Goal: Task Accomplishment & Management: Complete application form

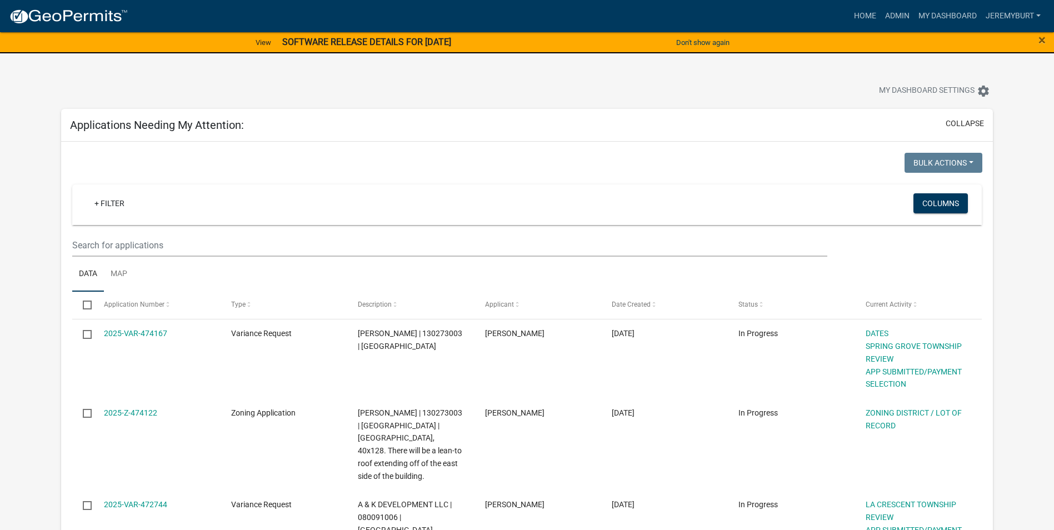
select select "1: 25"
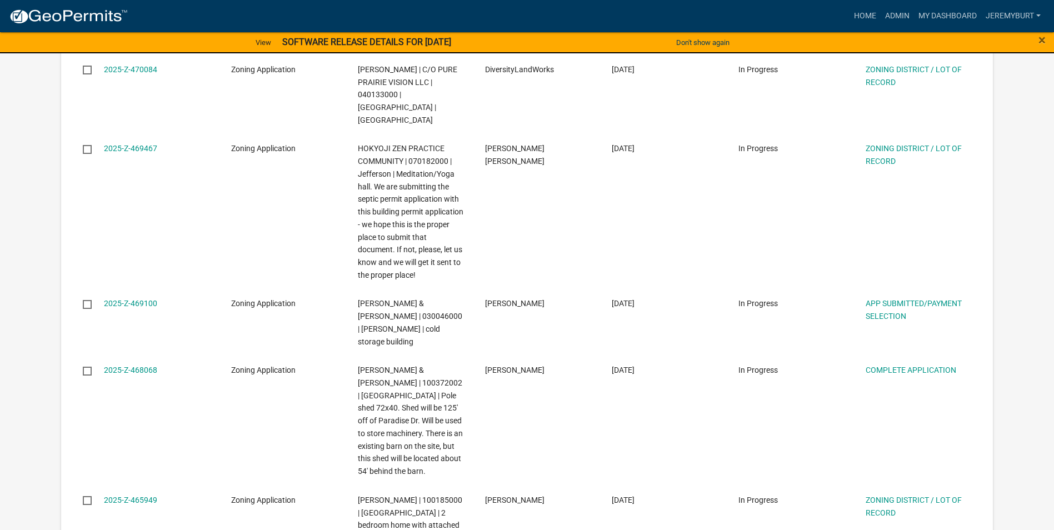
scroll to position [855, 0]
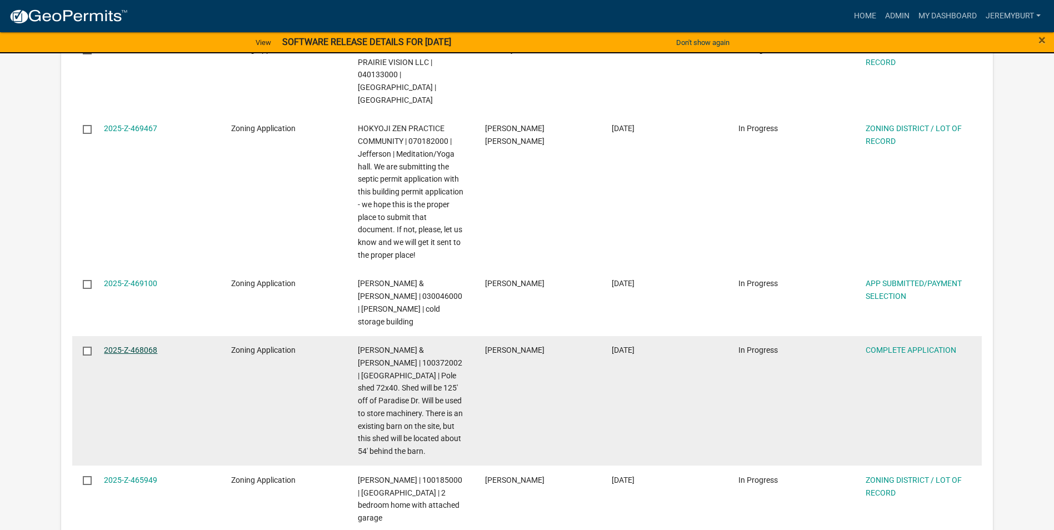
click at [137, 346] on link "2025-Z-468068" at bounding box center [130, 350] width 53 height 9
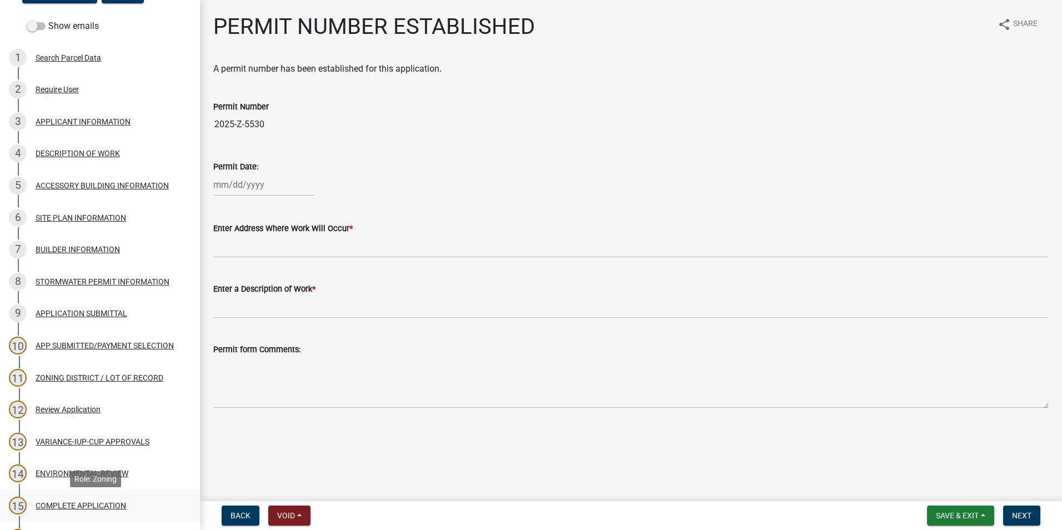
scroll to position [111, 0]
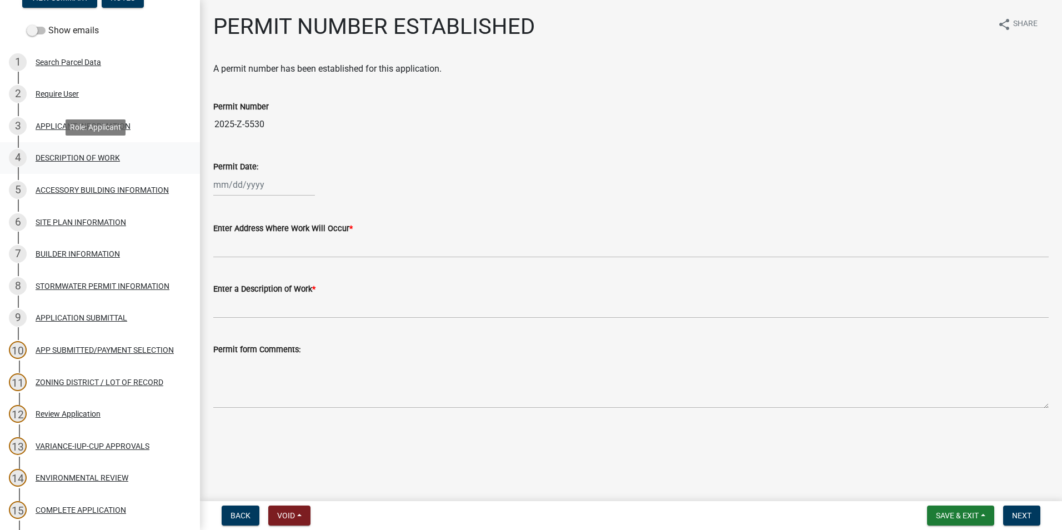
click at [71, 156] on div "DESCRIPTION OF WORK" at bounding box center [78, 158] width 84 height 8
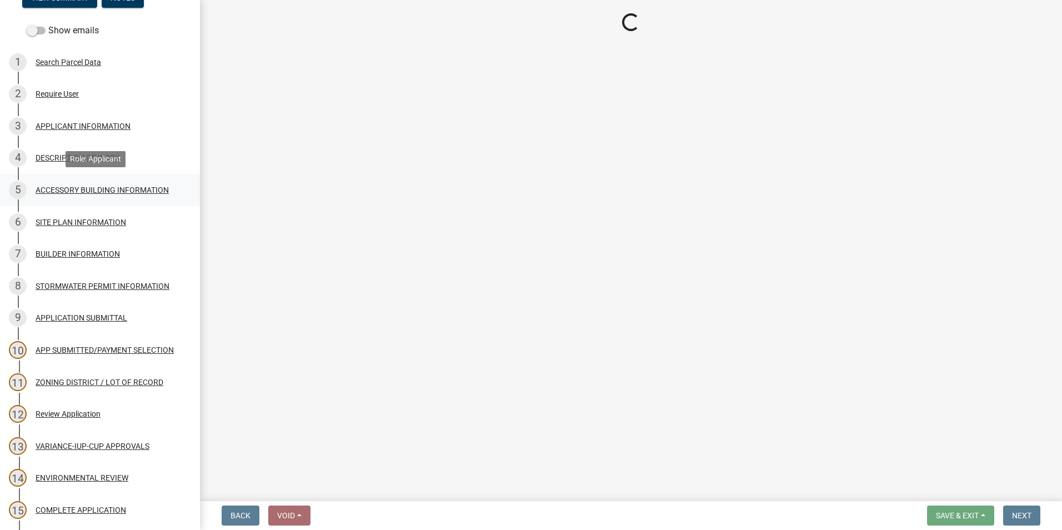
select select "8a50126a-ac8f-44d1-8890-2a914b053a60"
select select "b77d4c88-b606-4875-889f-ef493ebc67f8"
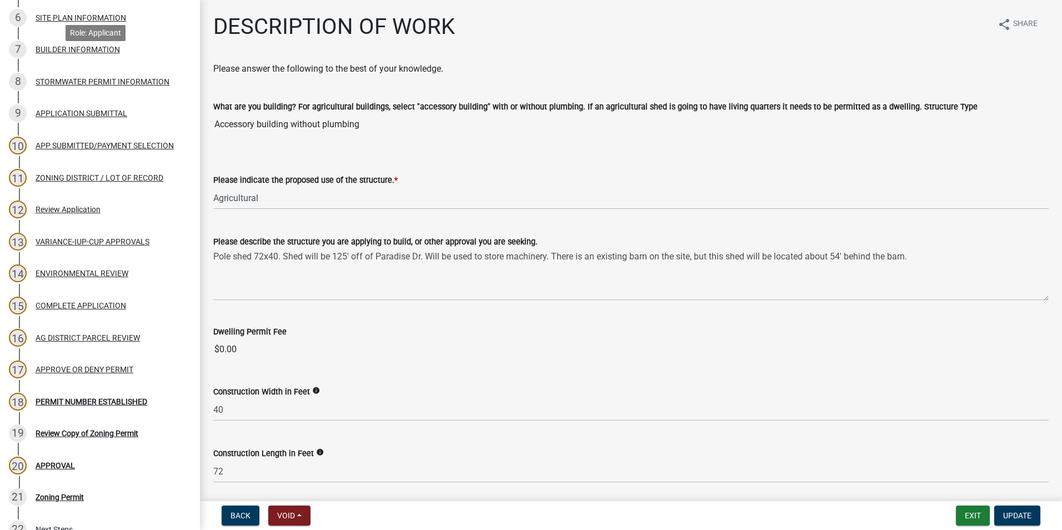
scroll to position [333, 0]
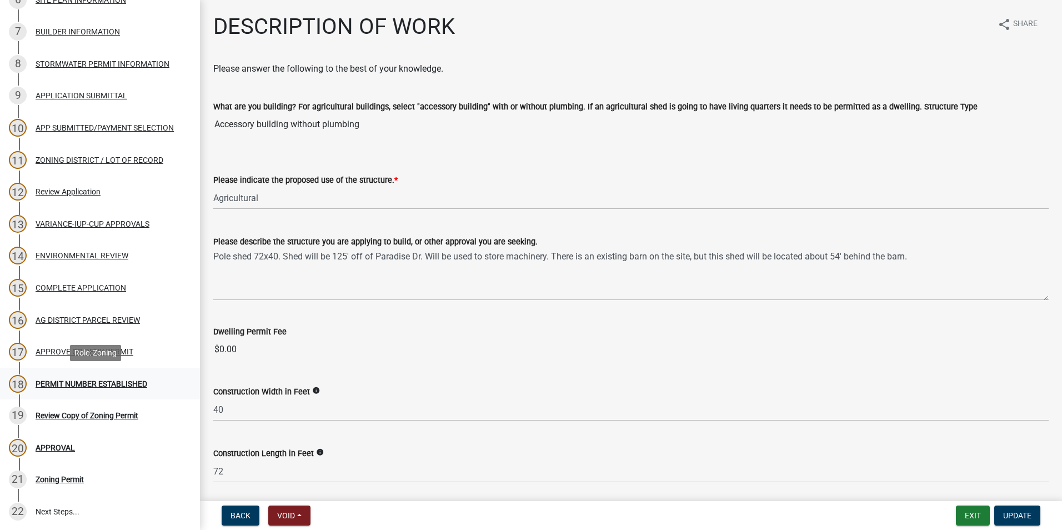
click at [96, 380] on div "PERMIT NUMBER ESTABLISHED" at bounding box center [92, 384] width 112 height 8
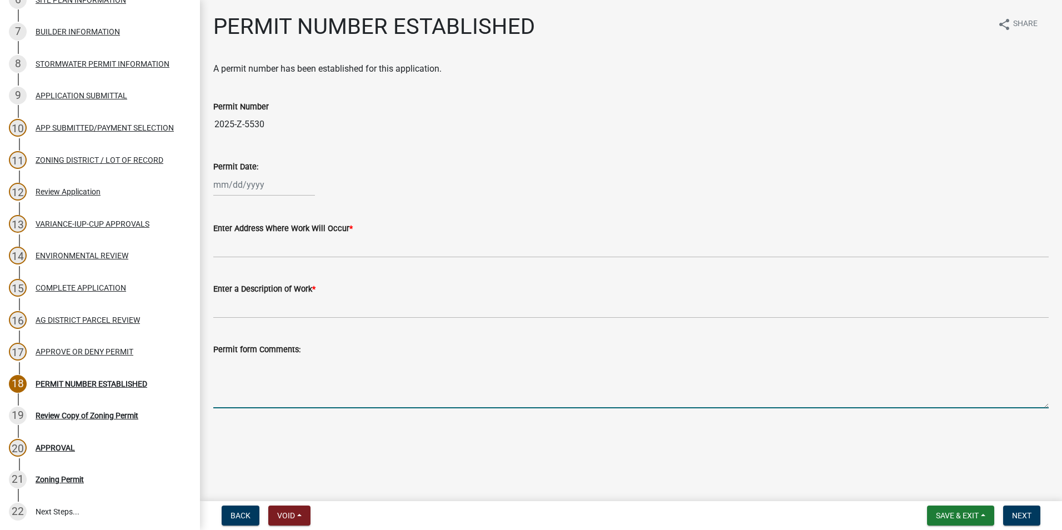
click at [256, 394] on textarea "Permit form Comments:" at bounding box center [631, 382] width 836 height 52
paste textarea "Per the Houston County Zoning Ordinance Section 29.15 no accessory building sha…"
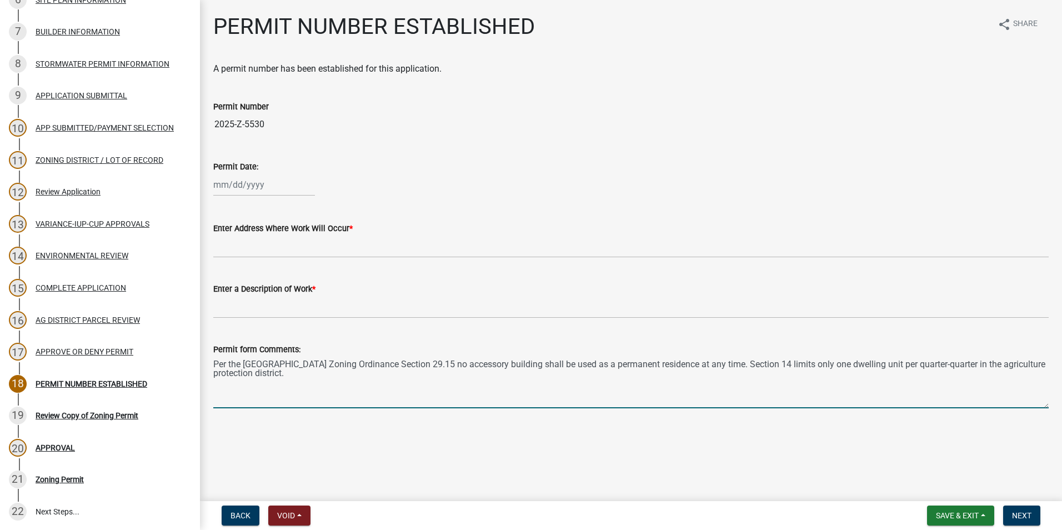
type textarea "Per the Houston County Zoning Ordinance Section 29.15 no accessory building sha…"
select select "9"
select select "2025"
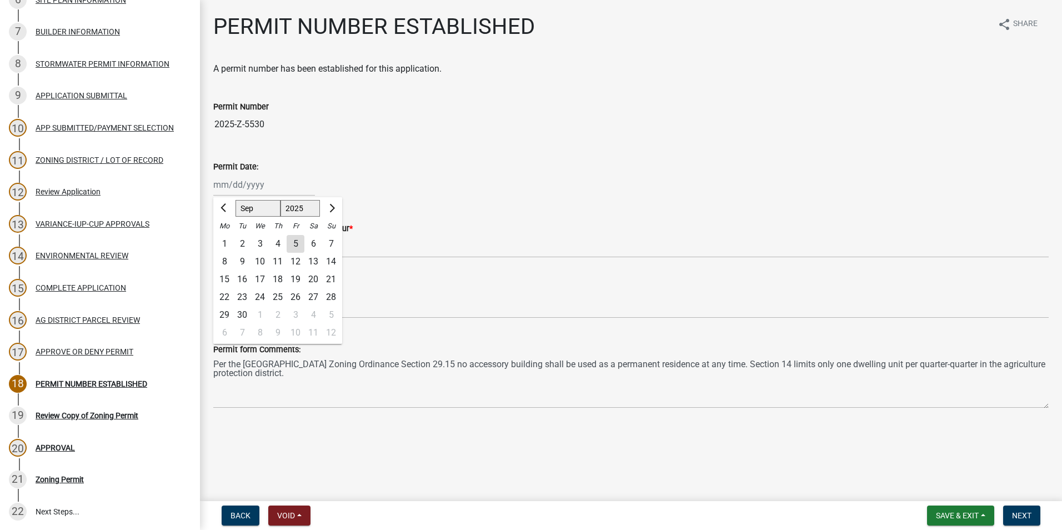
click at [222, 185] on div "Jan Feb Mar Apr May Jun Jul Aug Sep Oct Nov Dec 1525 1526 1527 1528 1529 1530 1…" at bounding box center [264, 184] width 102 height 23
click at [294, 243] on div "5" at bounding box center [296, 244] width 18 height 18
type input "[DATE]"
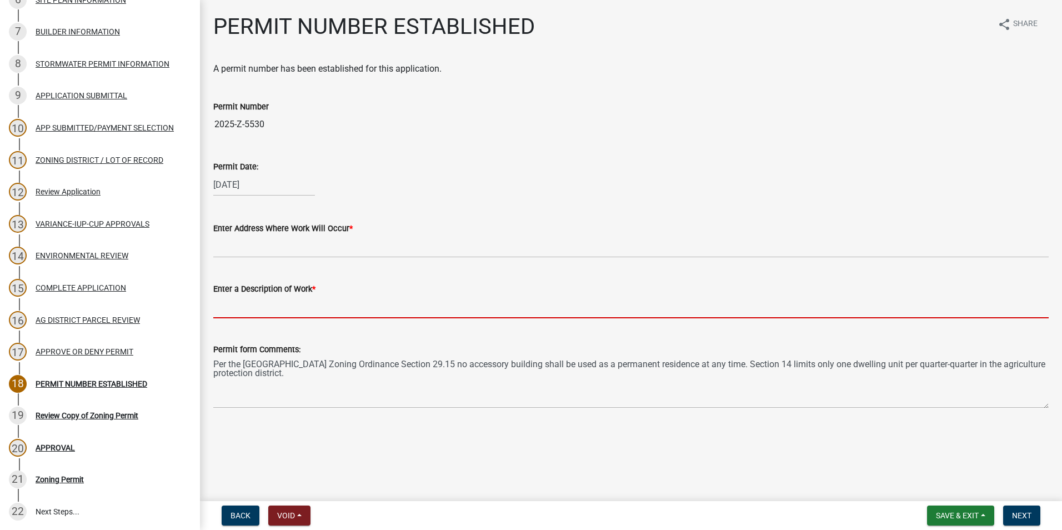
click at [293, 305] on input "Enter a Description of Work *" at bounding box center [631, 307] width 836 height 23
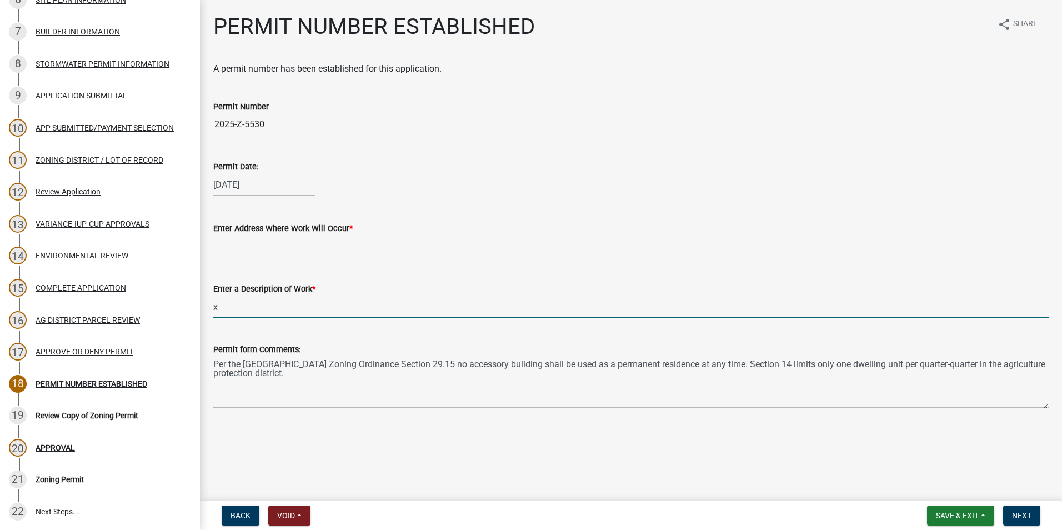
type input "x"
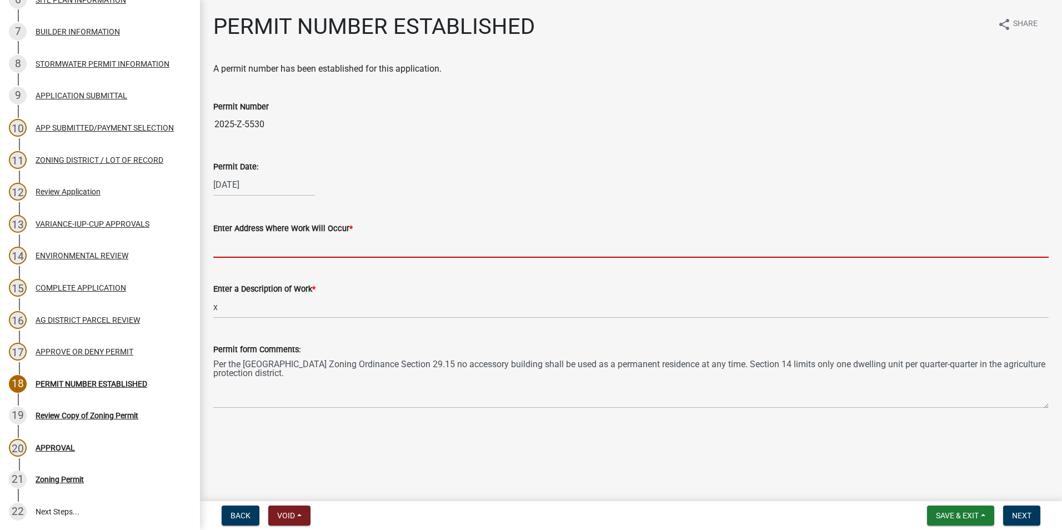
click at [276, 247] on input "Enter Address Where Work Will Occur *" at bounding box center [631, 246] width 836 height 23
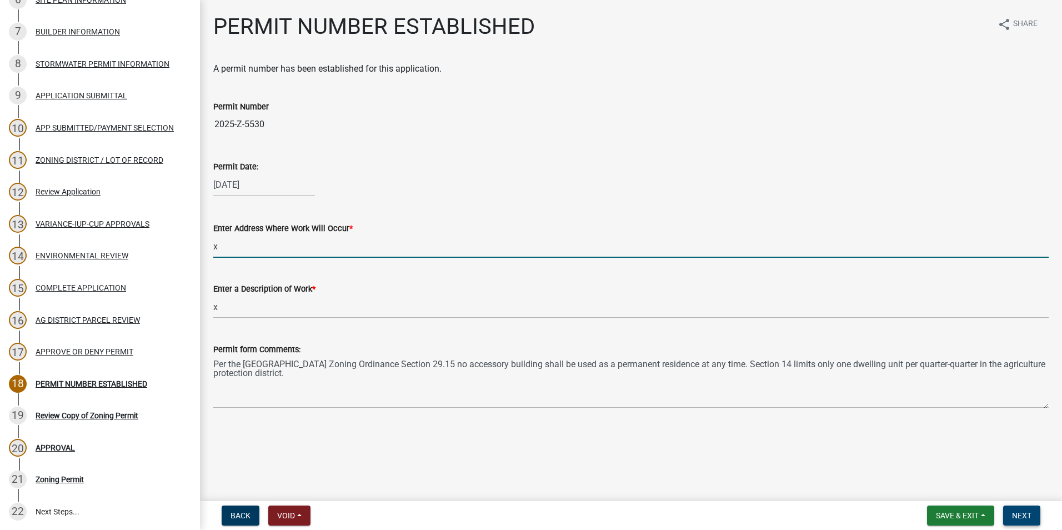
type input "x"
click at [1015, 515] on span "Next" at bounding box center [1021, 515] width 19 height 9
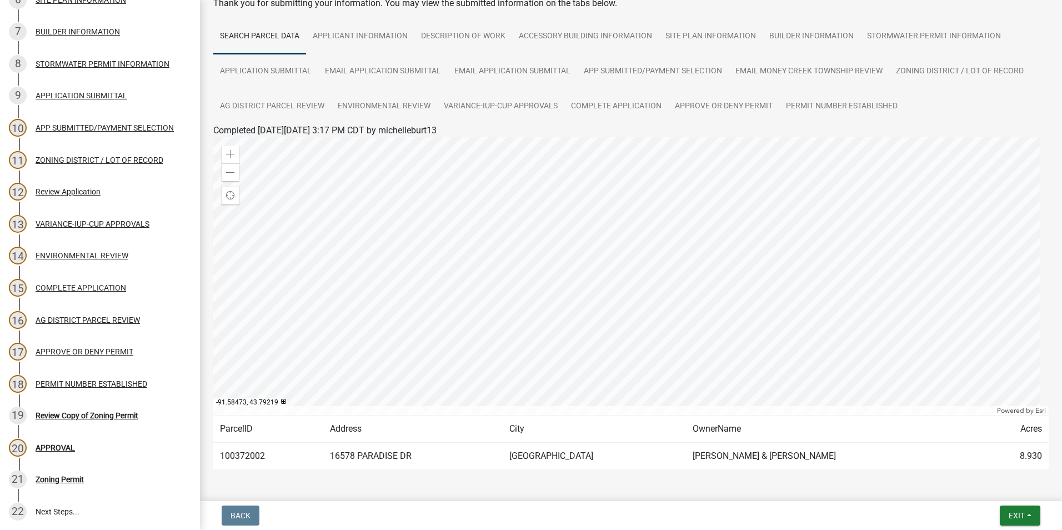
scroll to position [0, 0]
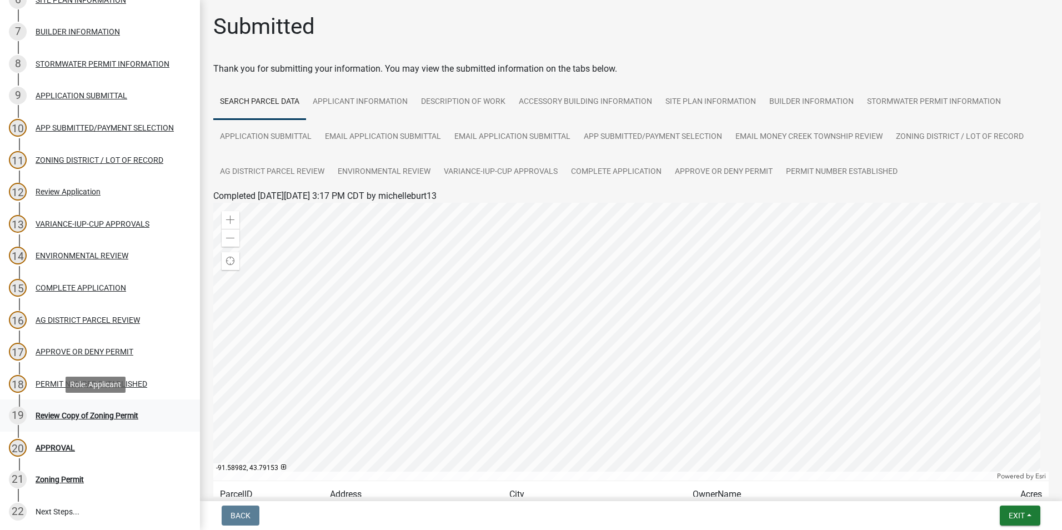
click at [83, 413] on div "Review Copy of Zoning Permit" at bounding box center [87, 416] width 103 height 8
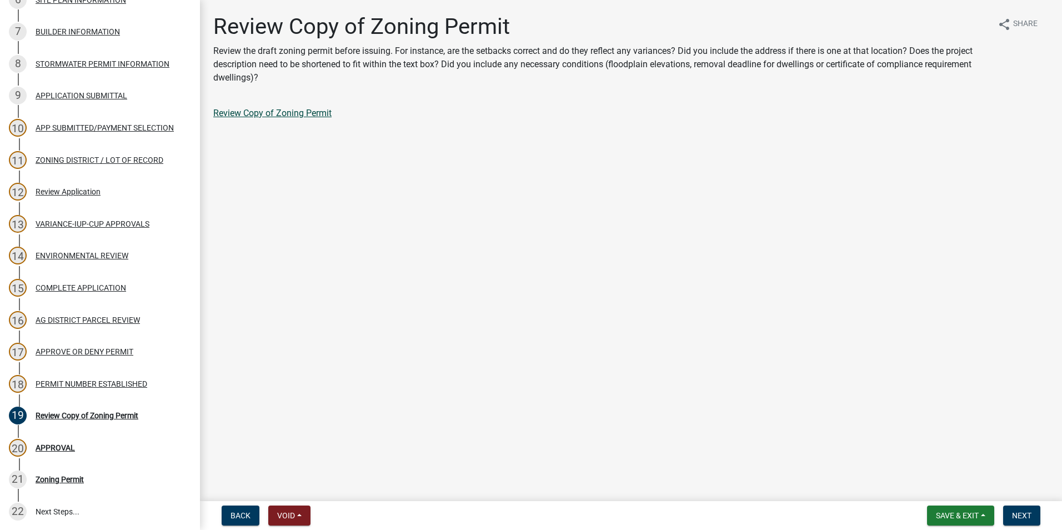
click at [305, 113] on link "Review Copy of Zoning Permit" at bounding box center [272, 113] width 118 height 11
click at [91, 386] on div "PERMIT NUMBER ESTABLISHED" at bounding box center [92, 384] width 112 height 8
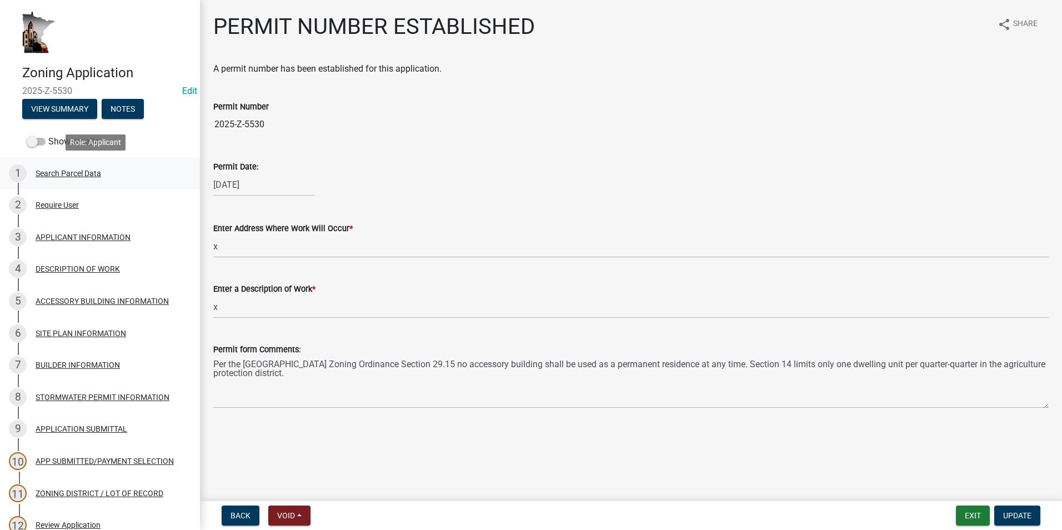
click at [62, 174] on div "Search Parcel Data" at bounding box center [69, 173] width 66 height 8
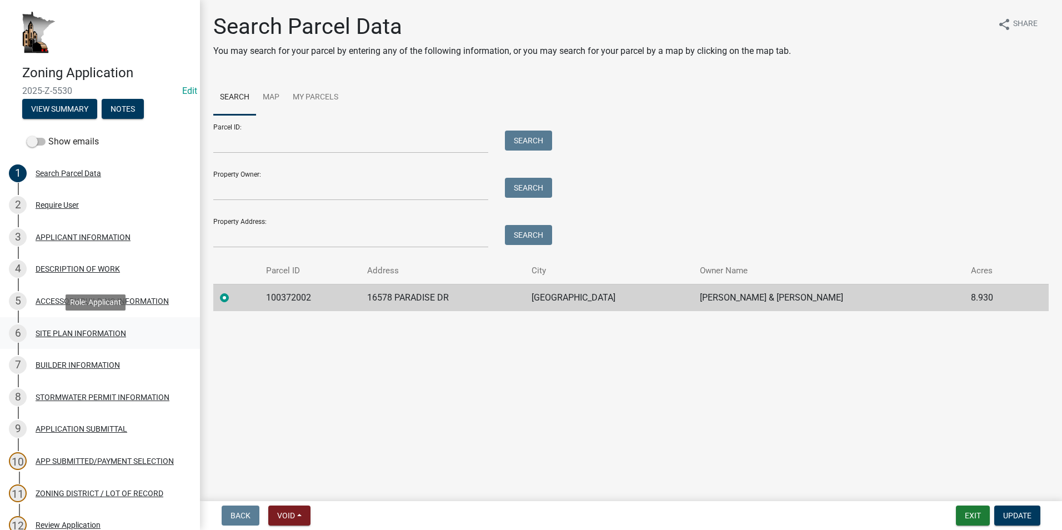
click at [92, 332] on div "SITE PLAN INFORMATION" at bounding box center [81, 334] width 91 height 8
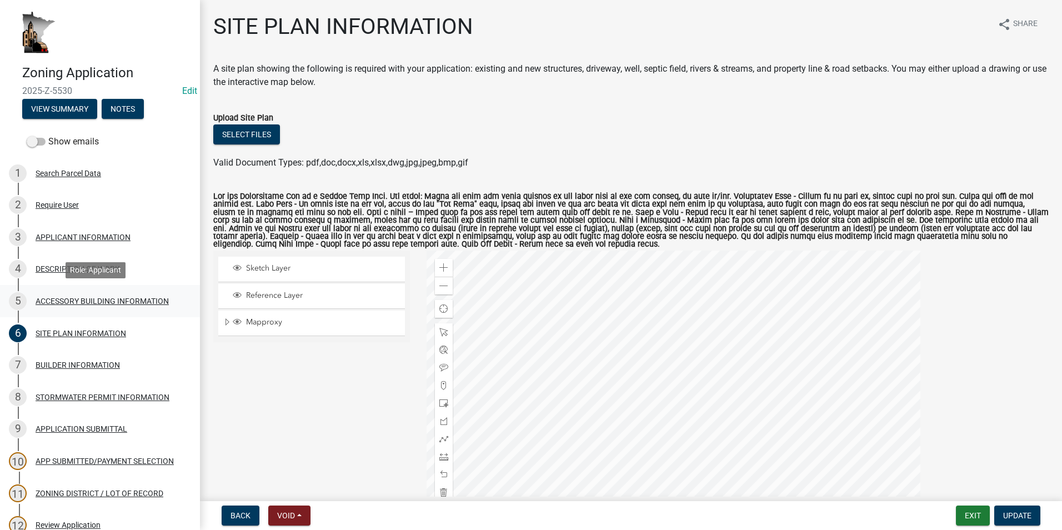
click at [74, 298] on div "ACCESSORY BUILDING INFORMATION" at bounding box center [102, 301] width 133 height 8
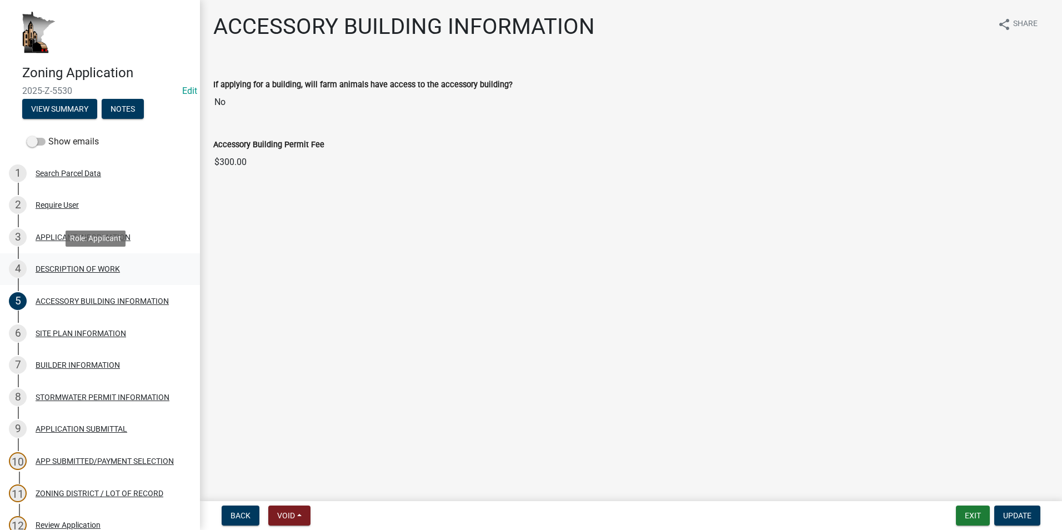
click at [55, 270] on div "DESCRIPTION OF WORK" at bounding box center [78, 269] width 84 height 8
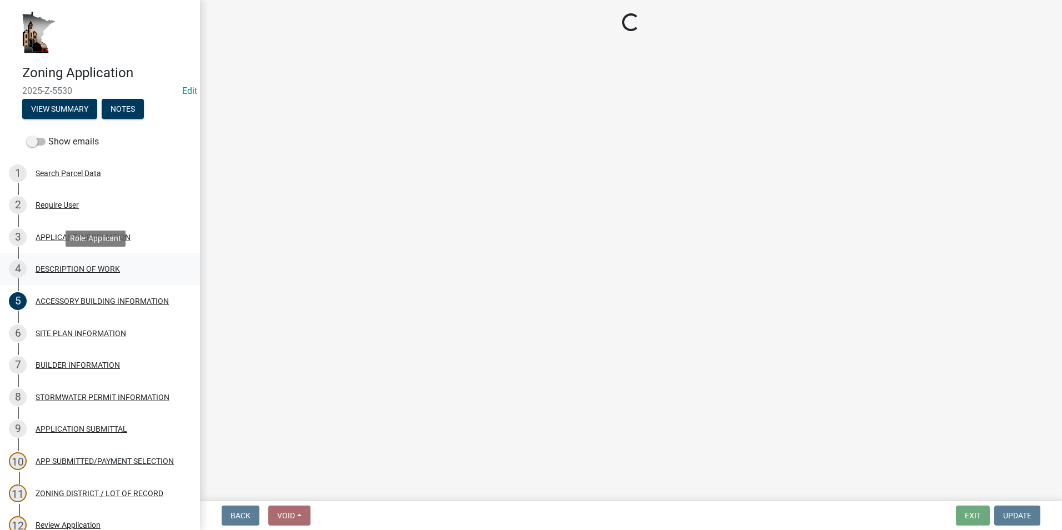
select select "8a50126a-ac8f-44d1-8890-2a914b053a60"
select select "b77d4c88-b606-4875-889f-ef493ebc67f8"
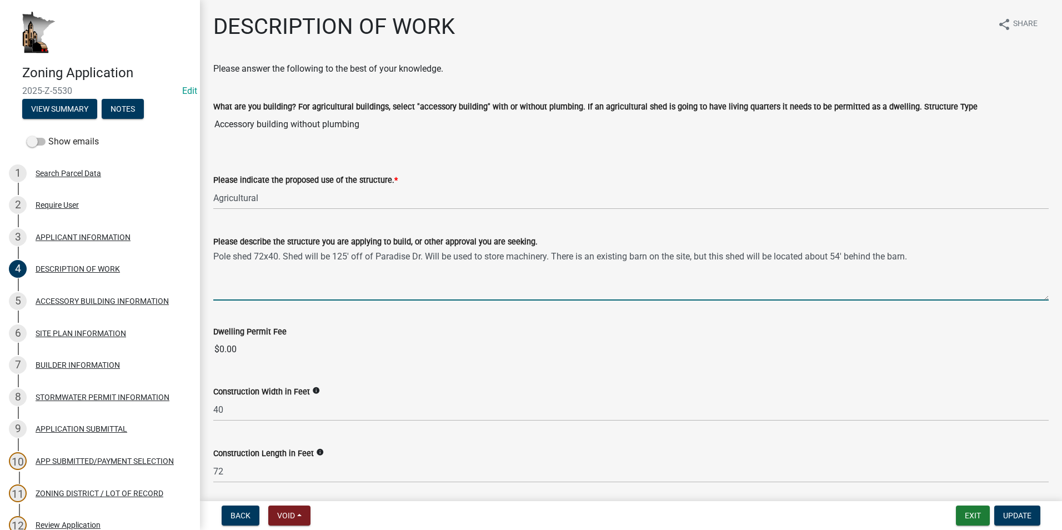
drag, startPoint x: 213, startPoint y: 255, endPoint x: 551, endPoint y: 264, distance: 338.0
click at [551, 264] on textarea "Pole shed 72x40. Shed will be 125' off of Paradise Dr. Will be used to store ma…" at bounding box center [631, 274] width 836 height 52
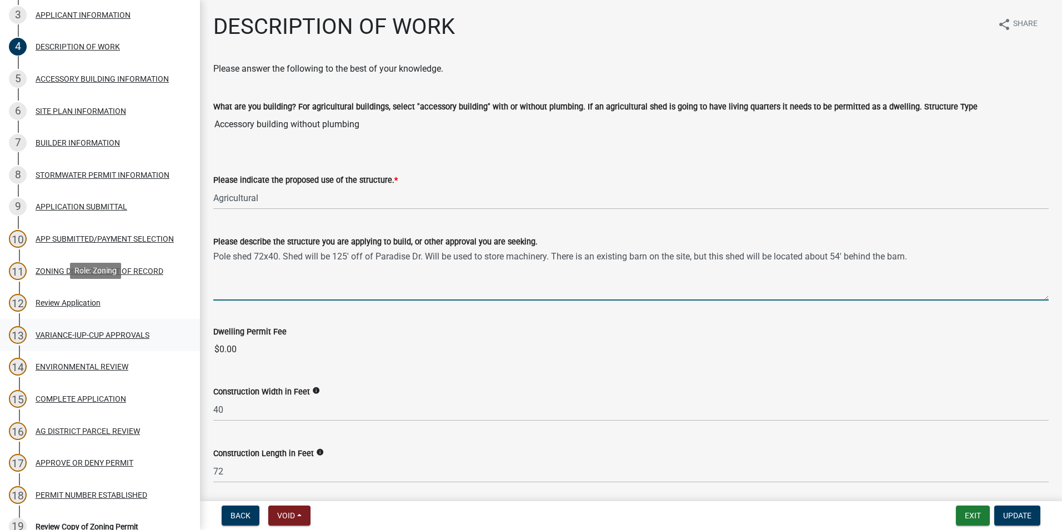
scroll to position [333, 0]
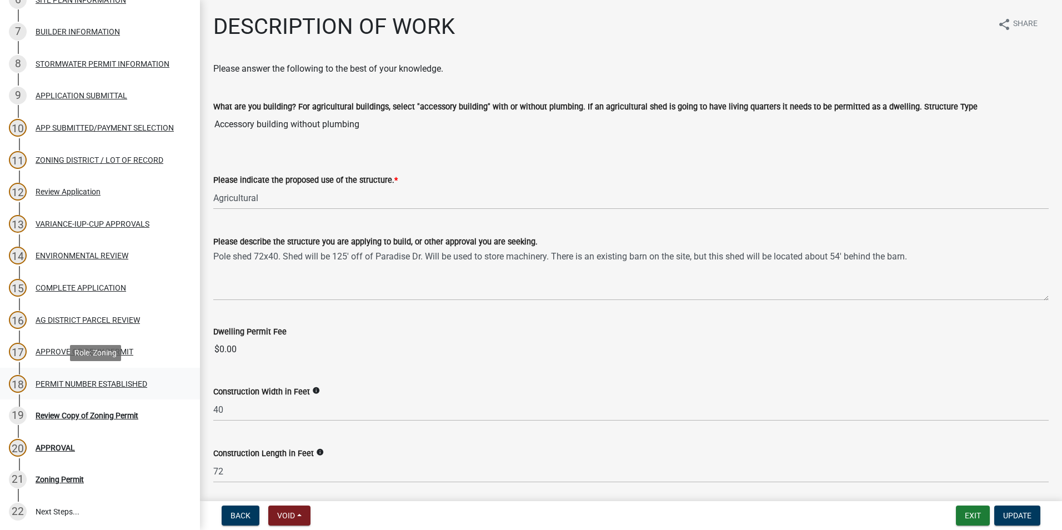
click at [54, 382] on div "PERMIT NUMBER ESTABLISHED" at bounding box center [92, 384] width 112 height 8
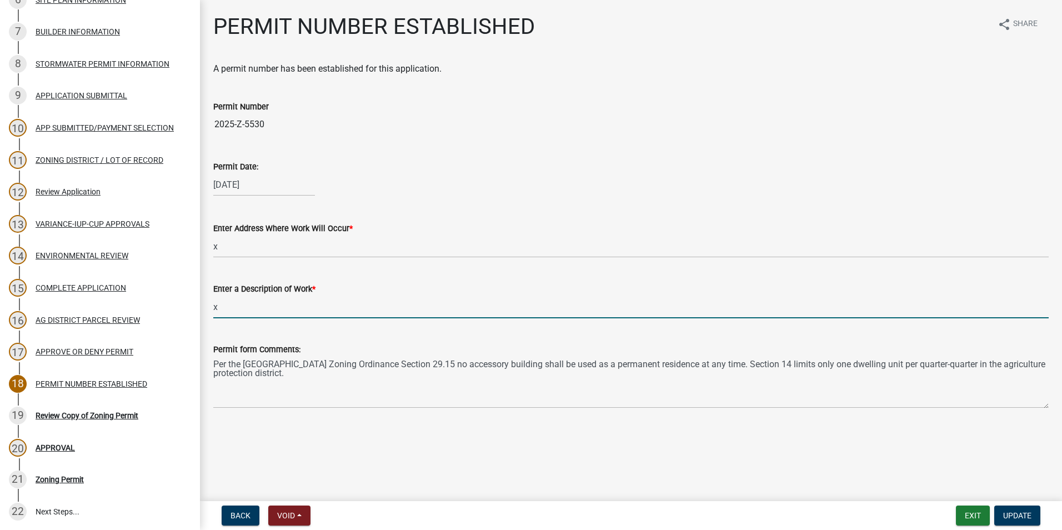
click at [282, 308] on input "x" at bounding box center [631, 307] width 836 height 23
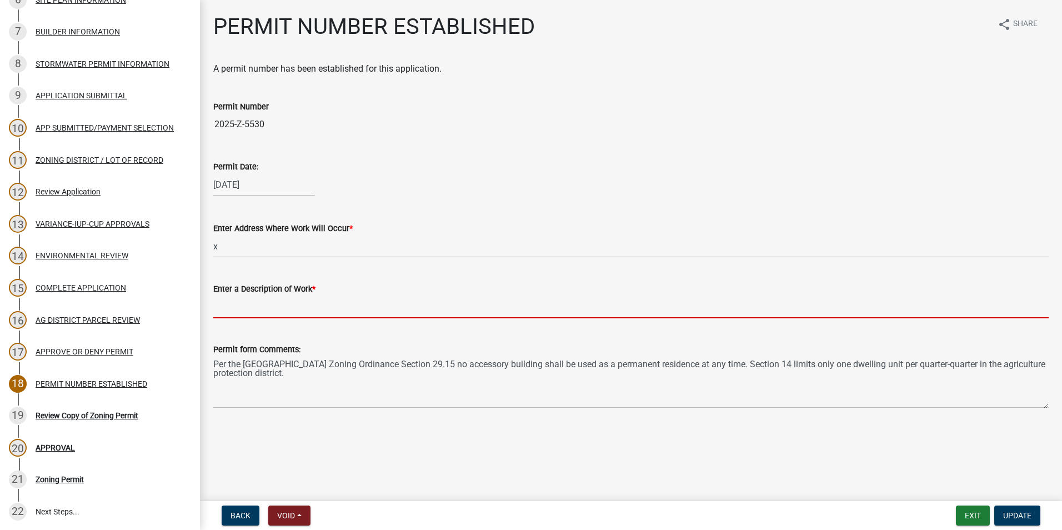
paste input "Pole shed 72x40. Shed will be 125' off of Paradise Dr. Will be used to store ma…"
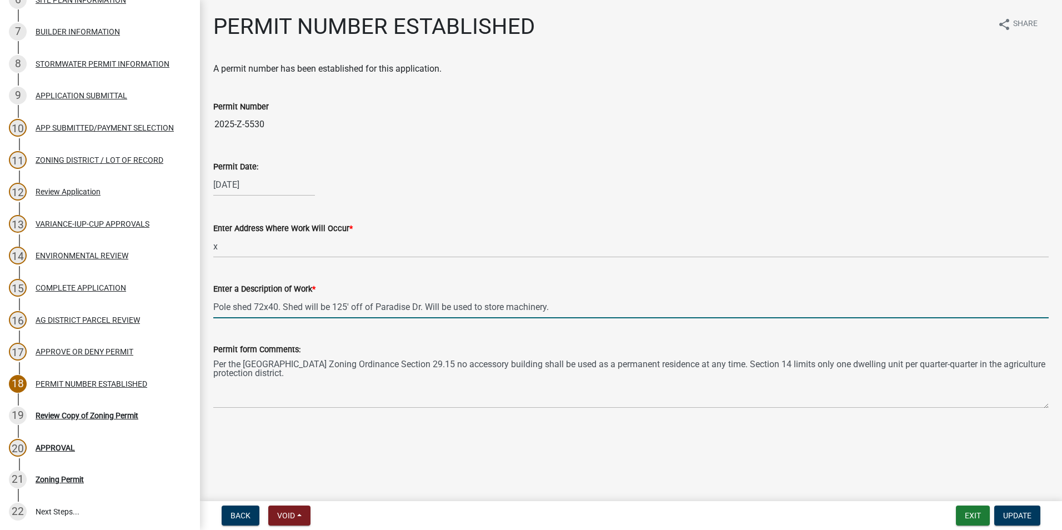
click at [283, 307] on input "Pole shed 72x40. Shed will be 125' off of Paradise Dr. Will be used to store ma…" at bounding box center [631, 307] width 836 height 23
type input "Pole shed 72x40. Will be used to store machinery."
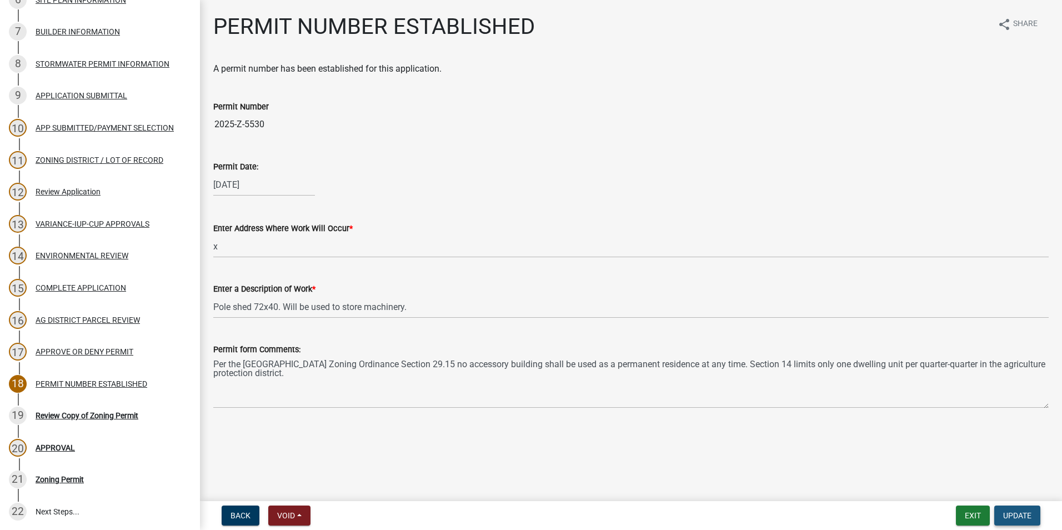
click at [1002, 513] on button "Update" at bounding box center [1018, 516] width 46 height 20
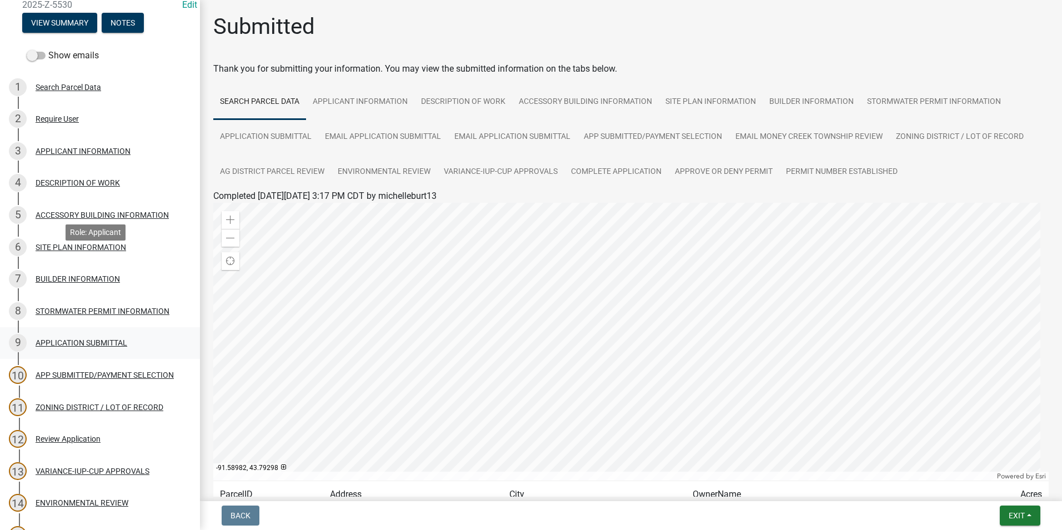
scroll to position [0, 0]
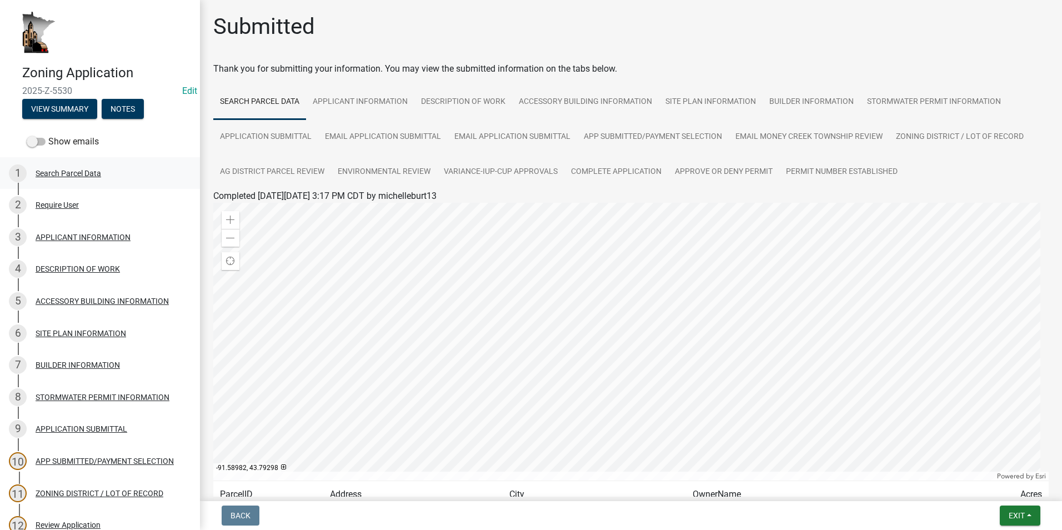
click at [67, 171] on div "Search Parcel Data" at bounding box center [69, 173] width 66 height 8
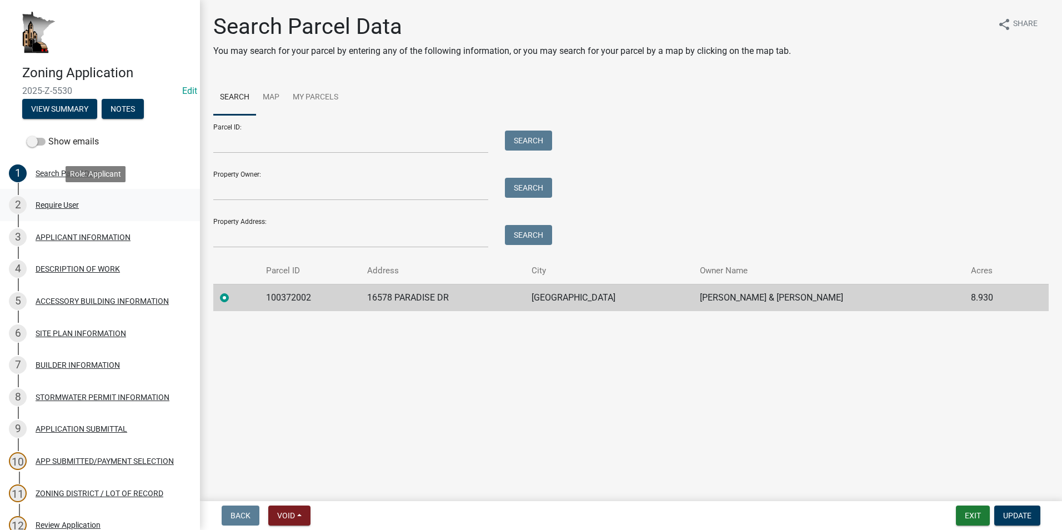
click at [49, 201] on div "Require User" at bounding box center [57, 205] width 43 height 8
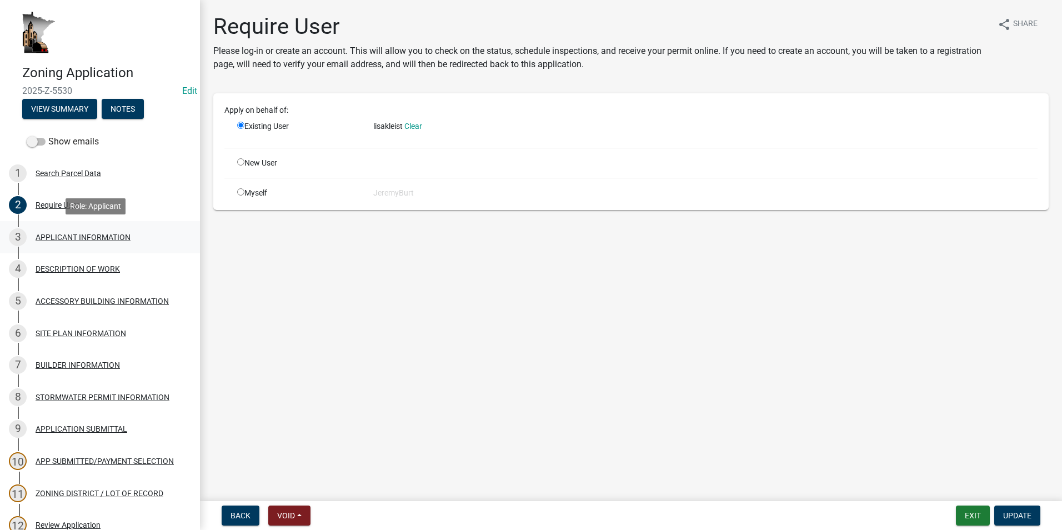
click at [74, 238] on div "APPLICANT INFORMATION" at bounding box center [83, 237] width 95 height 8
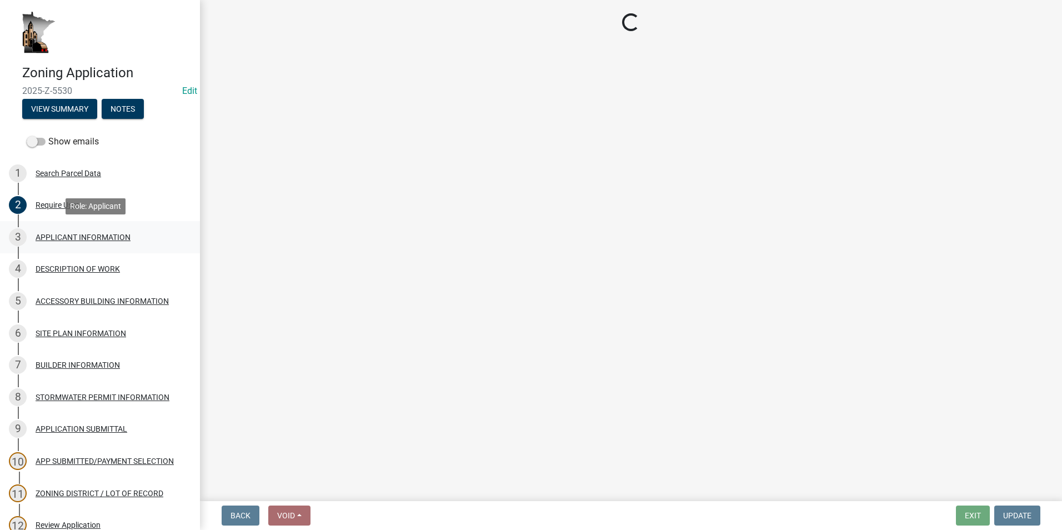
select select "884de254-84a4-4256-8abe-0e7e5fcf6e66"
select select "d14d1f4c-a28c-4eb0-8a73-cde11adbe8d4"
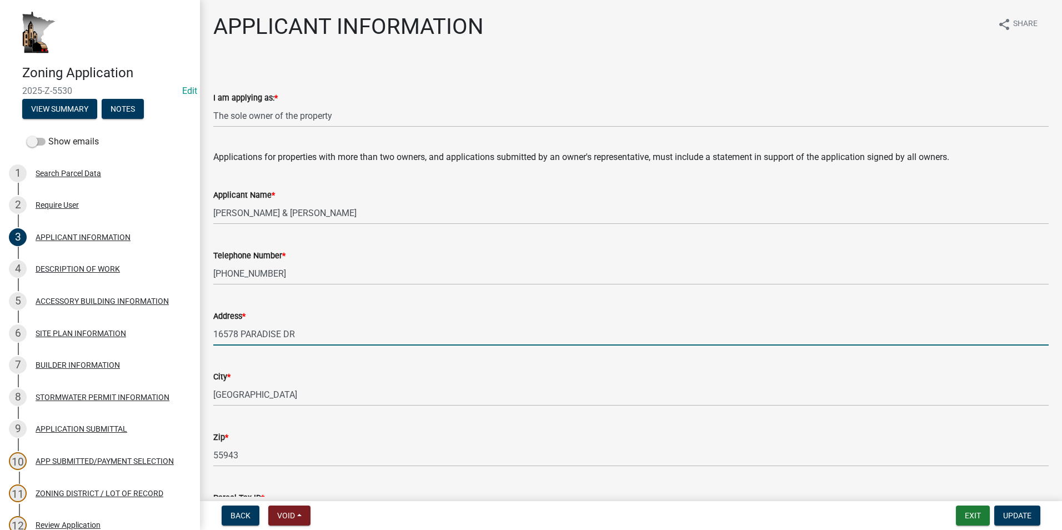
drag, startPoint x: 213, startPoint y: 335, endPoint x: 295, endPoint y: 337, distance: 81.7
click at [295, 337] on input "16578 PARADISE DR" at bounding box center [631, 334] width 836 height 23
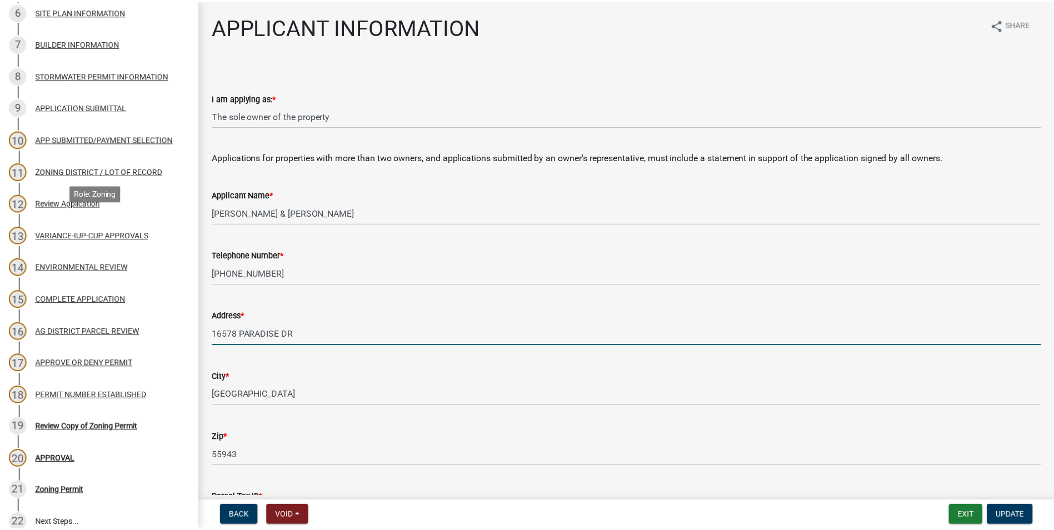
scroll to position [333, 0]
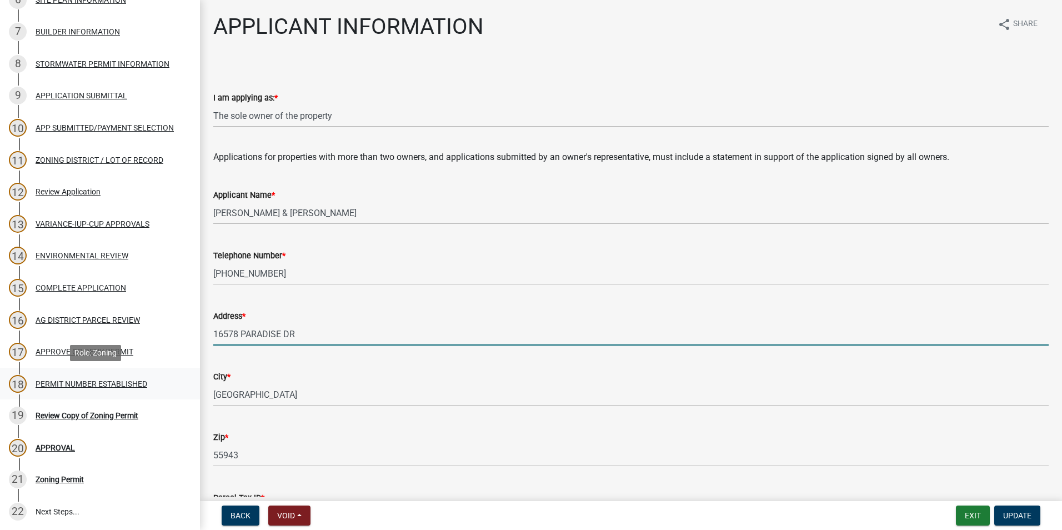
click at [111, 384] on div "PERMIT NUMBER ESTABLISHED" at bounding box center [92, 384] width 112 height 8
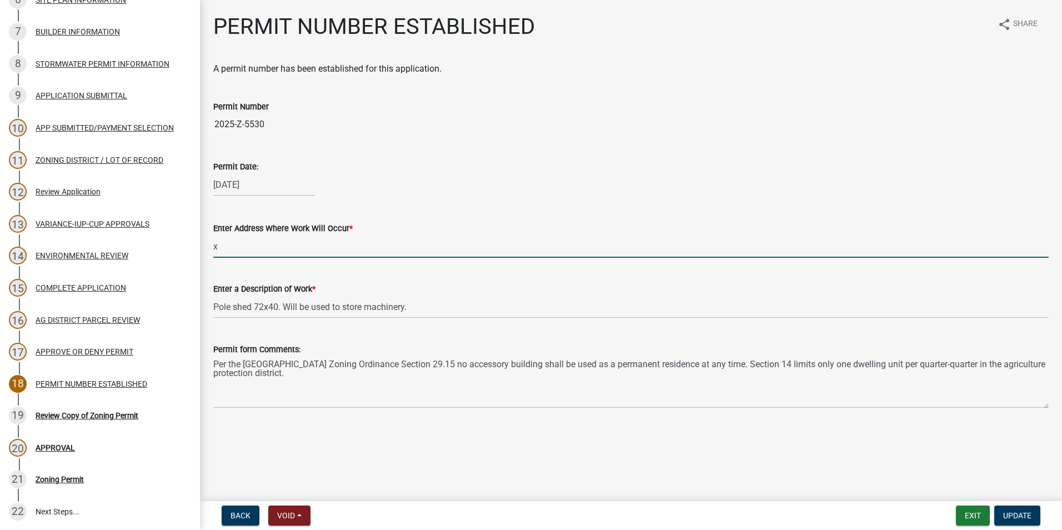
click at [224, 246] on input "x" at bounding box center [631, 246] width 836 height 23
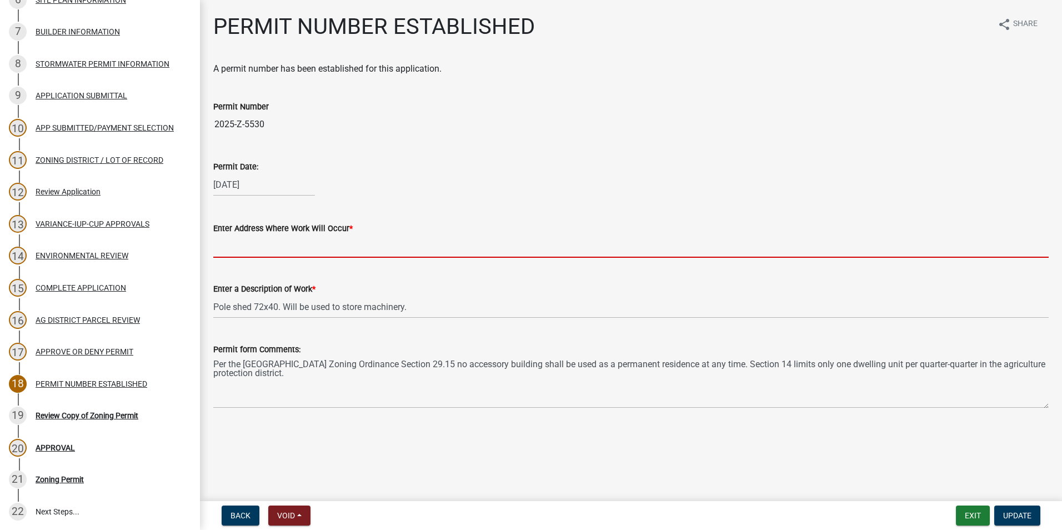
paste input "16578 PARADISE DR"
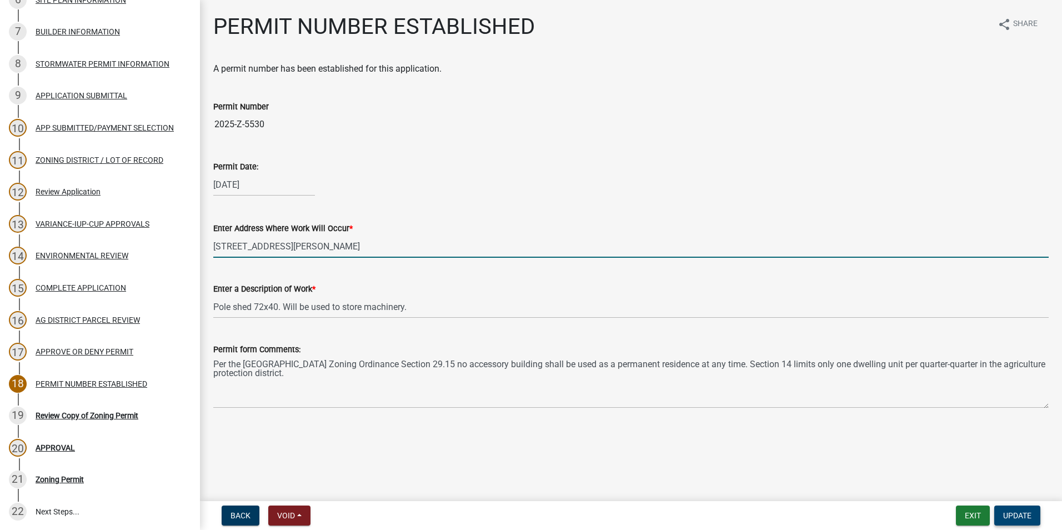
type input "16578 PARADISE DR Houston, MN 55943"
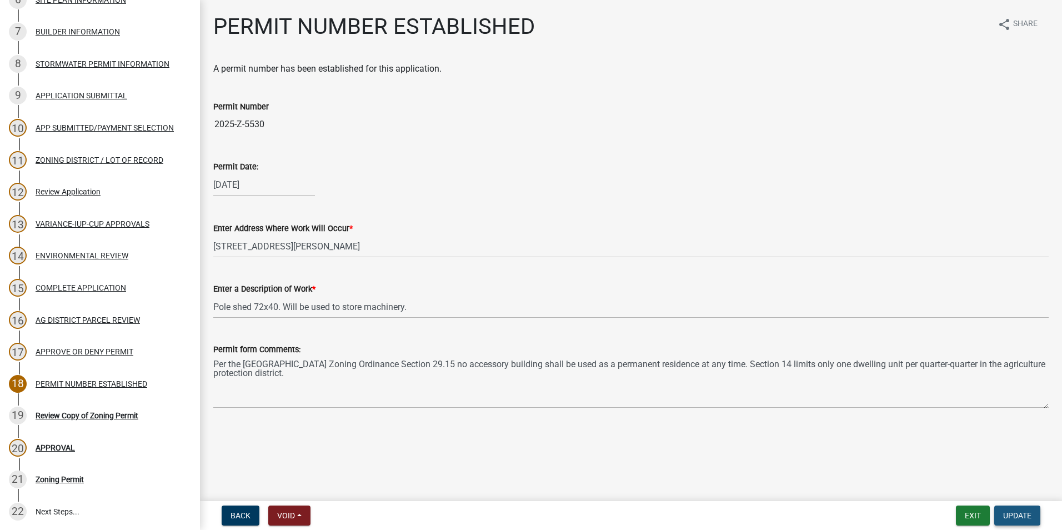
click at [1024, 511] on span "Update" at bounding box center [1018, 515] width 28 height 9
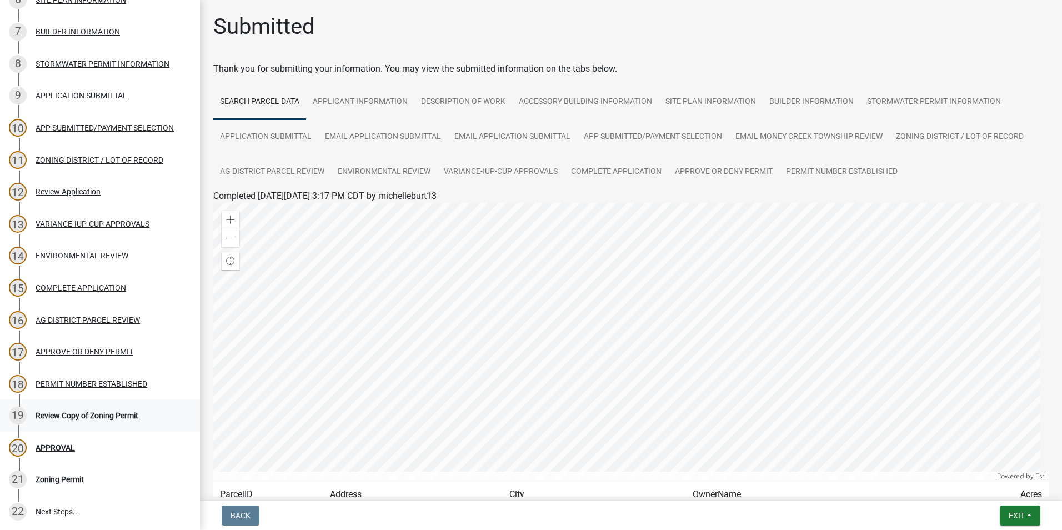
click at [74, 412] on div "Review Copy of Zoning Permit" at bounding box center [87, 416] width 103 height 8
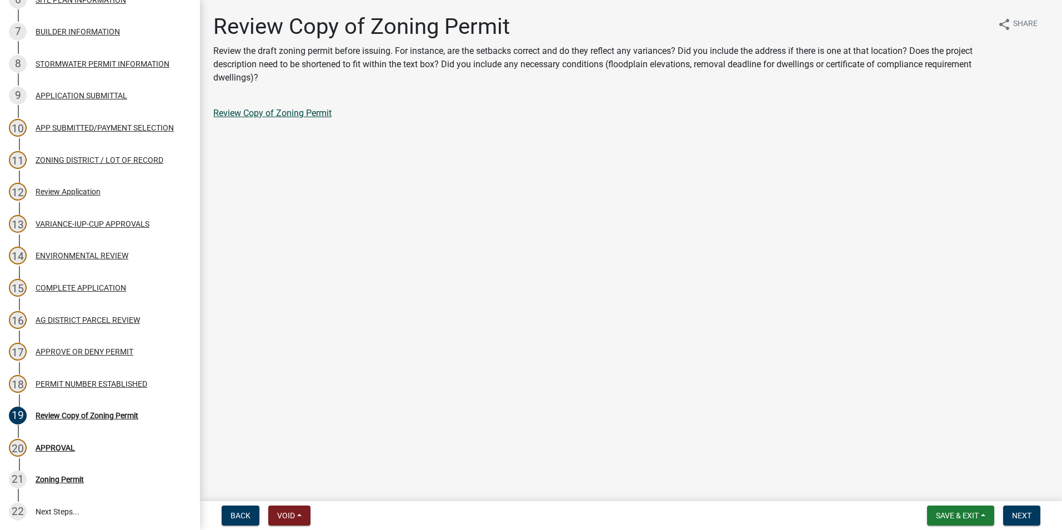
click at [254, 114] on link "Review Copy of Zoning Permit" at bounding box center [272, 113] width 118 height 11
click at [1020, 515] on span "Next" at bounding box center [1021, 515] width 19 height 9
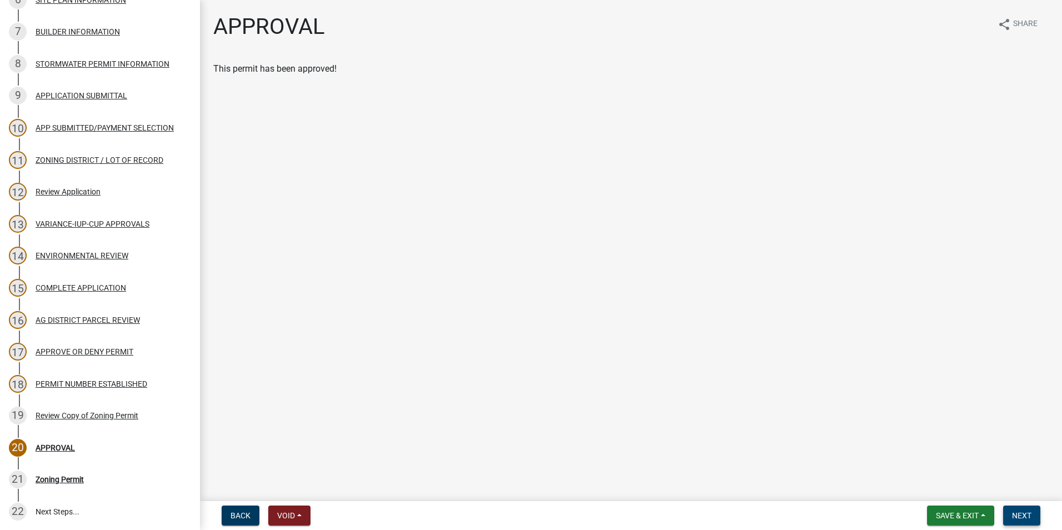
click at [1015, 516] on span "Next" at bounding box center [1021, 515] width 19 height 9
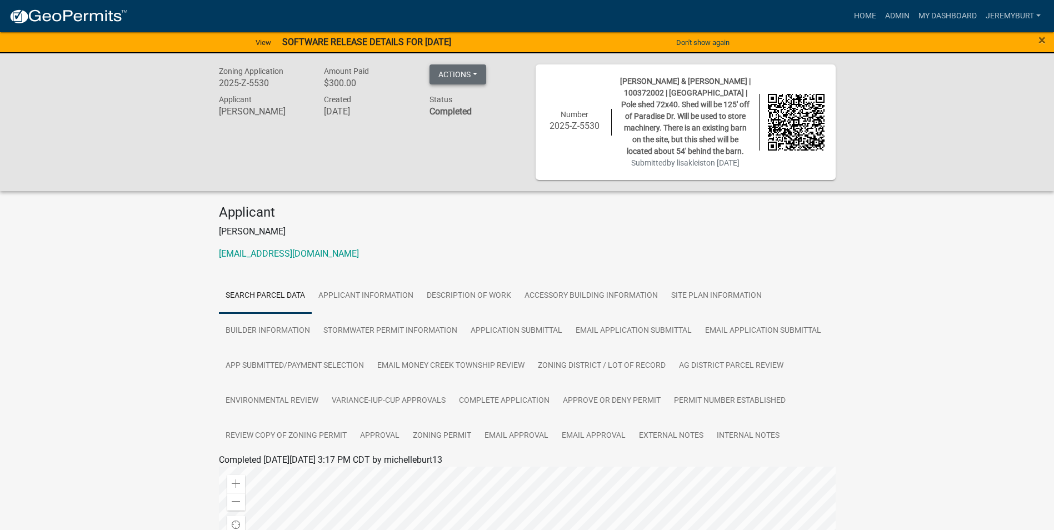
click at [477, 75] on button "Actions" at bounding box center [458, 74] width 57 height 20
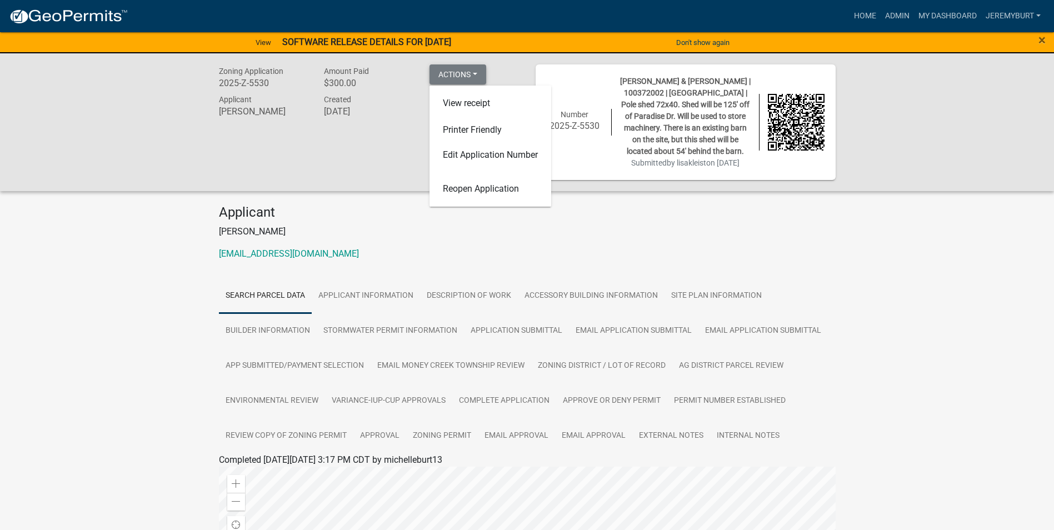
click at [477, 75] on button "Actions" at bounding box center [458, 74] width 57 height 20
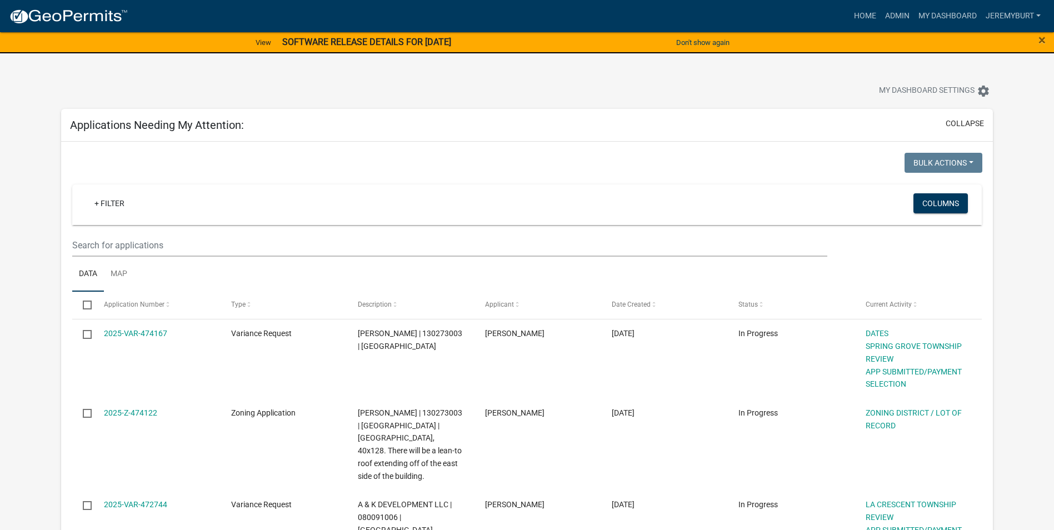
select select "1: 25"
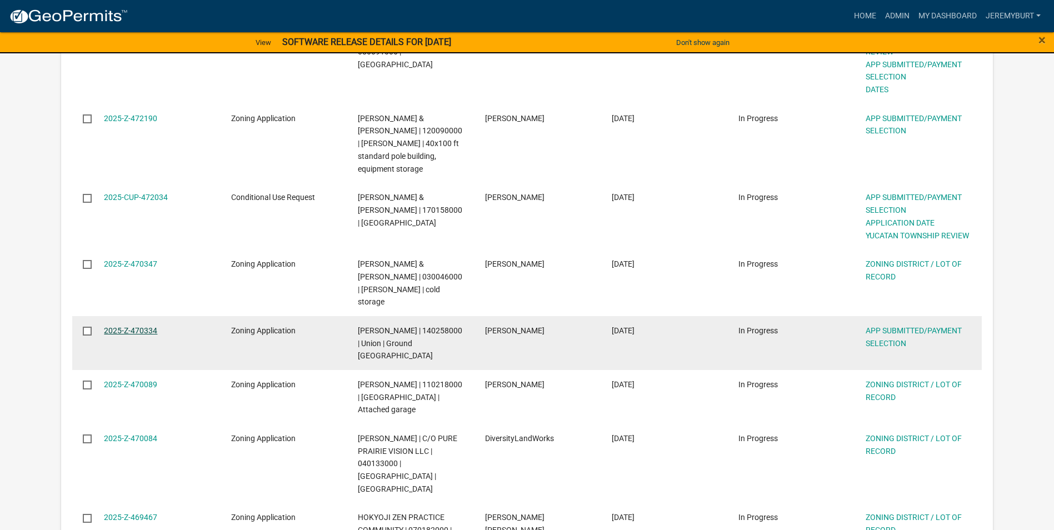
click at [142, 326] on link "2025-Z-470334" at bounding box center [130, 330] width 53 height 9
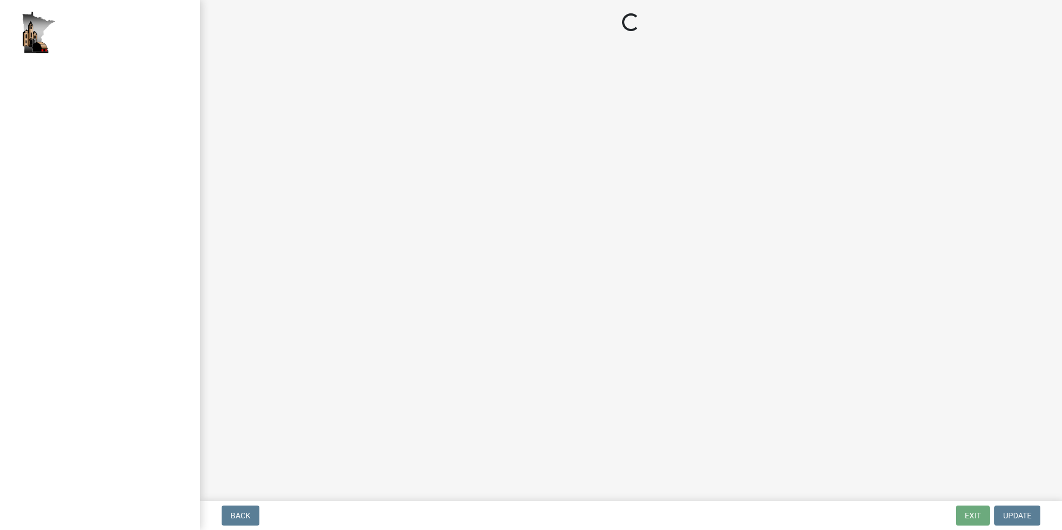
select select "2: 1"
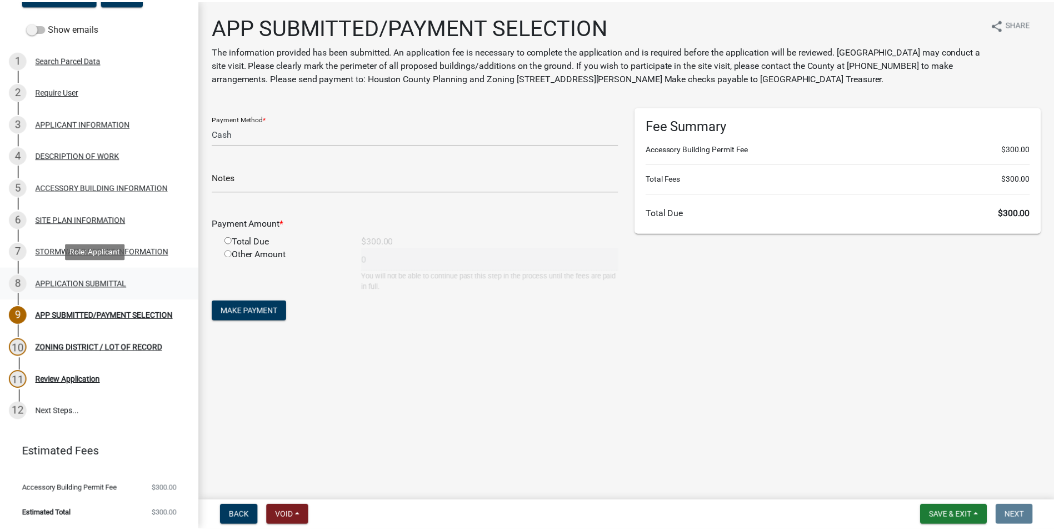
scroll to position [114, 0]
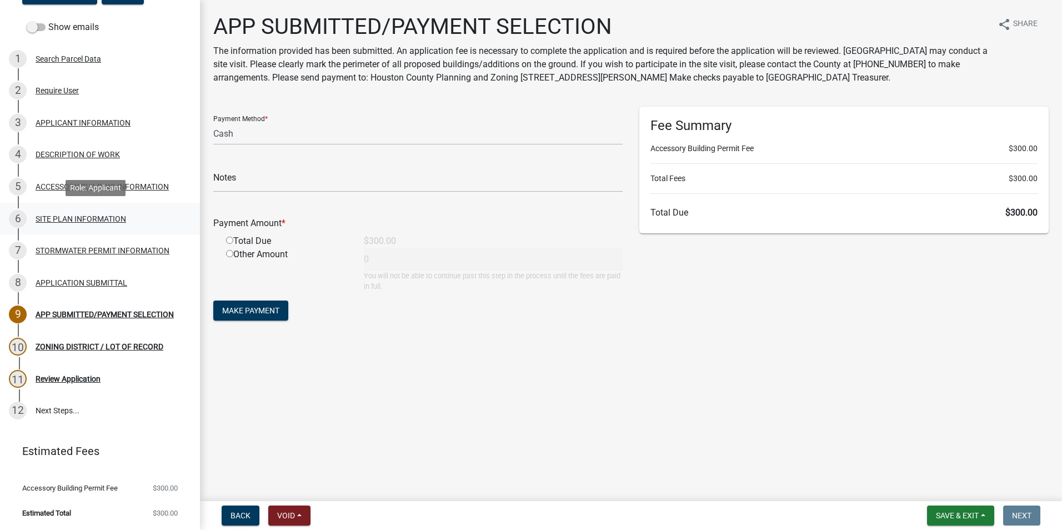
click at [98, 221] on div "SITE PLAN INFORMATION" at bounding box center [81, 219] width 91 height 8
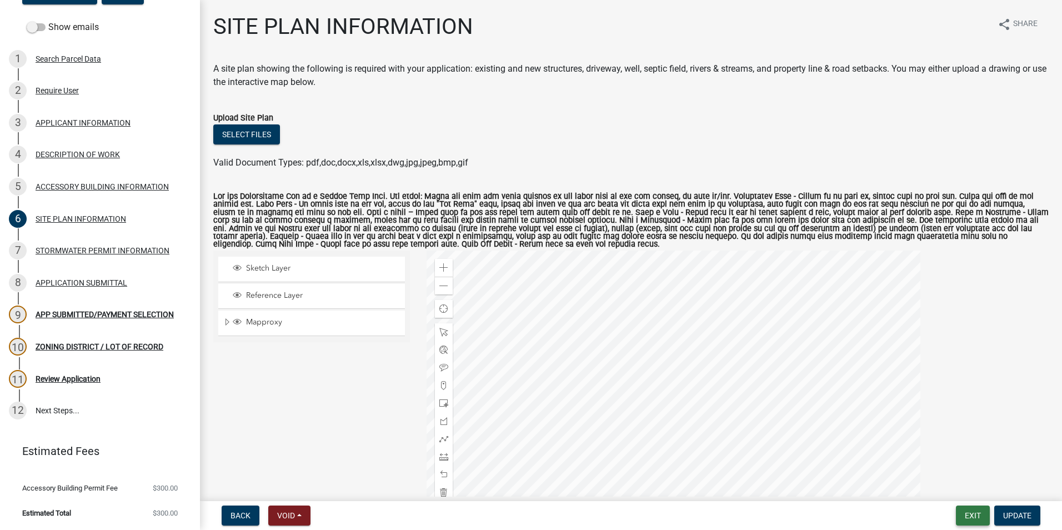
click at [978, 517] on button "Exit" at bounding box center [973, 516] width 34 height 20
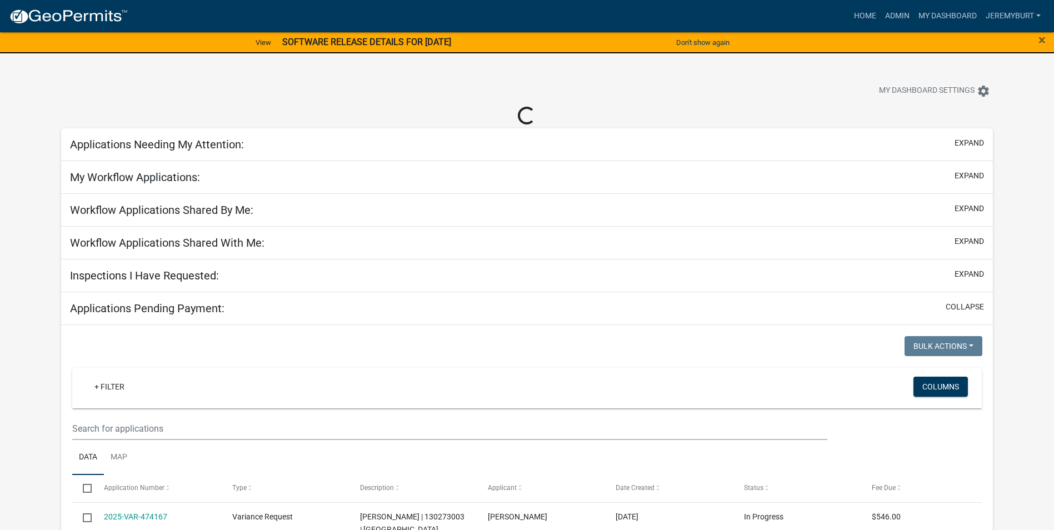
select select "1: 25"
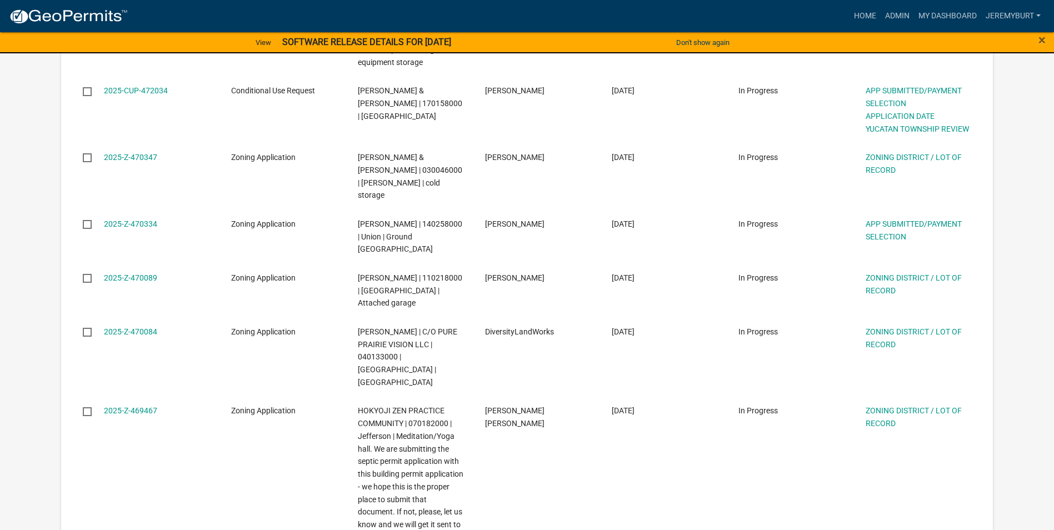
scroll to position [500, 0]
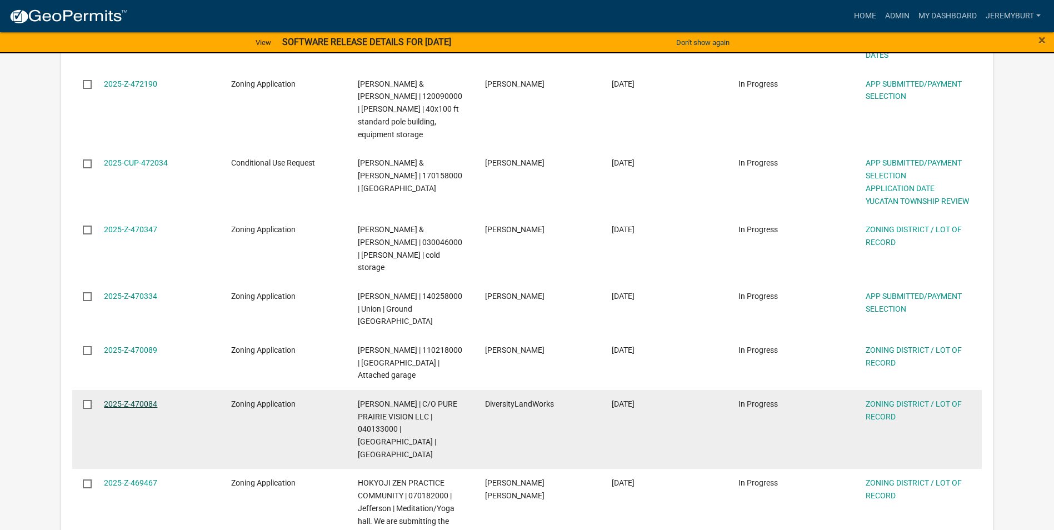
click at [147, 400] on link "2025-Z-470084" at bounding box center [130, 404] width 53 height 9
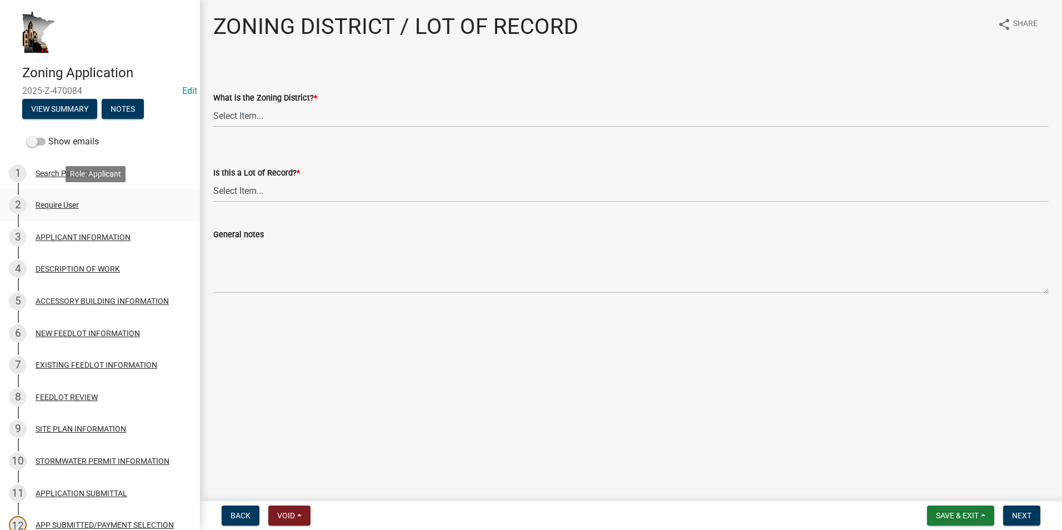
click at [57, 206] on div "Require User" at bounding box center [57, 205] width 43 height 8
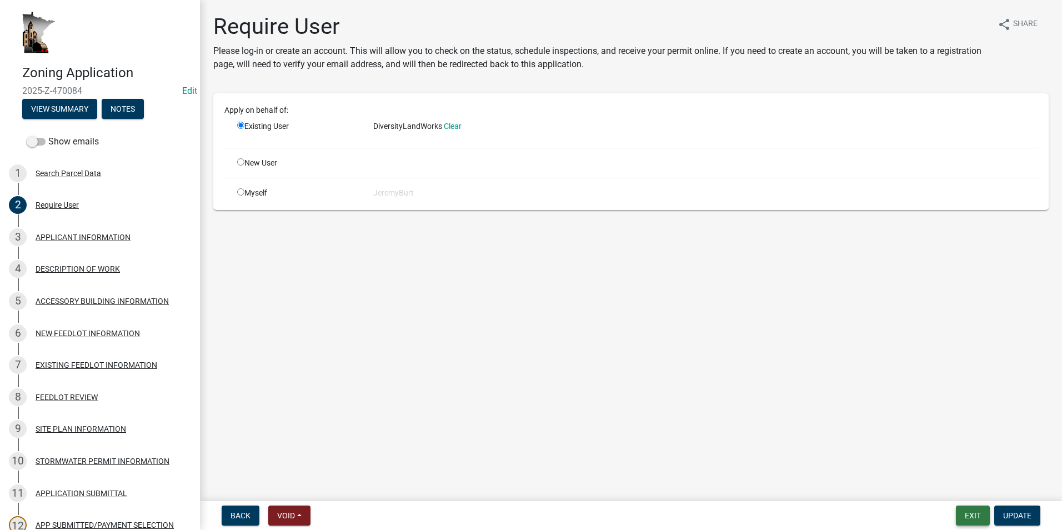
click at [979, 512] on button "Exit" at bounding box center [973, 516] width 34 height 20
